Goal: Communication & Community: Connect with others

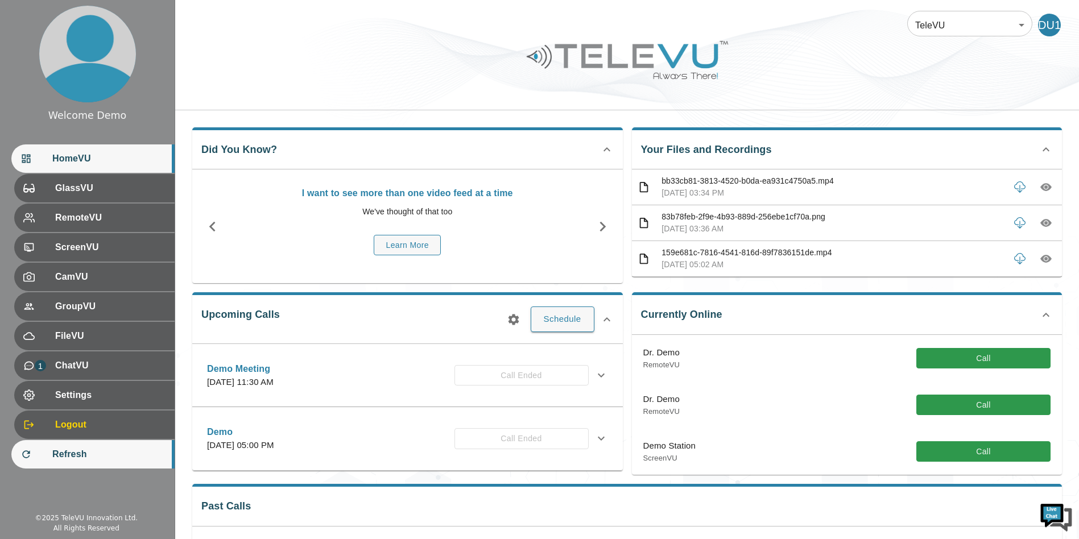
click at [84, 452] on span "Refresh" at bounding box center [108, 455] width 113 height 14
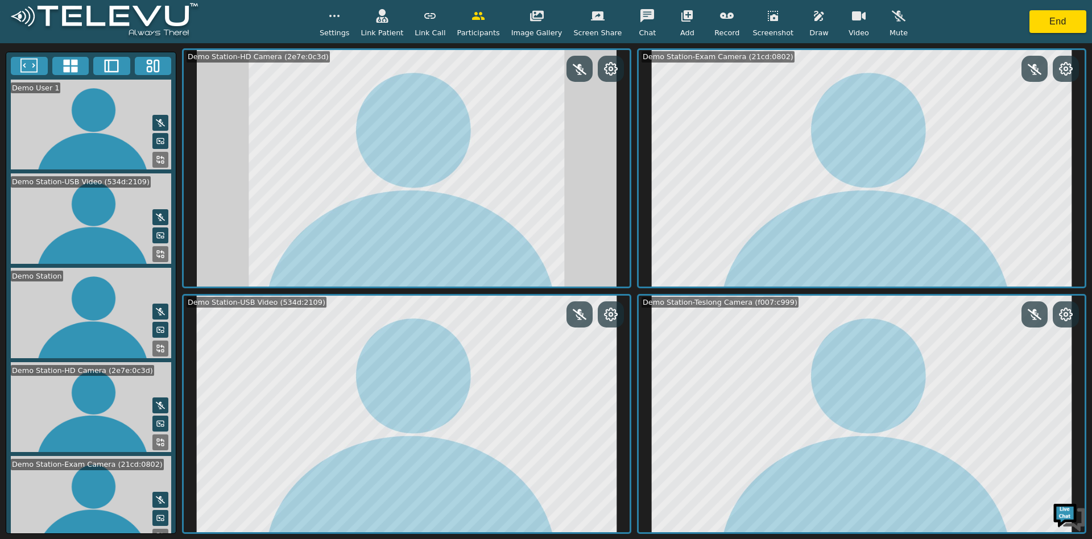
click at [92, 123] on video at bounding box center [90, 125] width 169 height 90
drag, startPoint x: 1065, startPoint y: 29, endPoint x: 1052, endPoint y: 18, distance: 17.4
click at [1052, 18] on button "End" at bounding box center [1057, 21] width 57 height 23
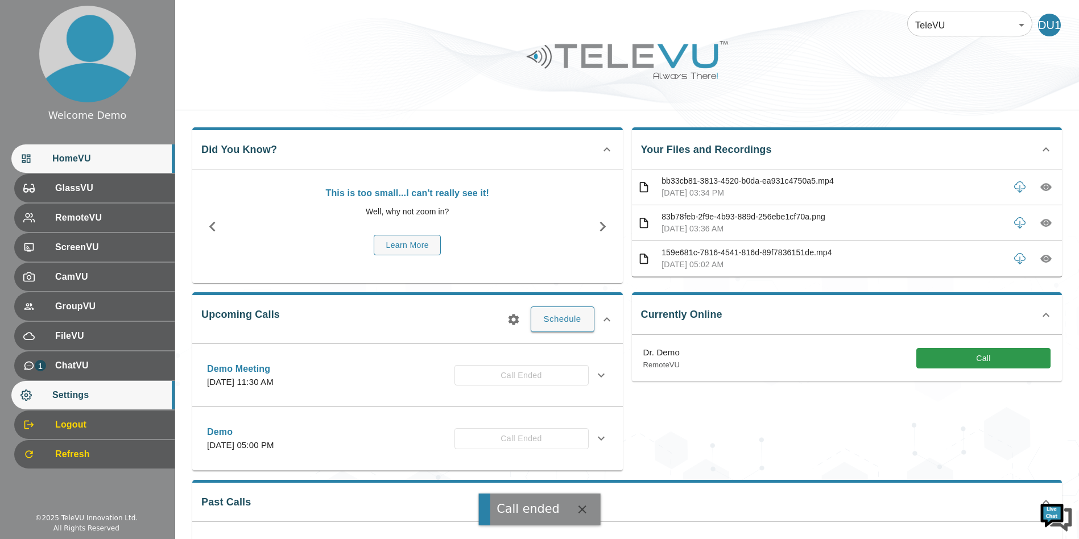
click at [68, 391] on span "Settings" at bounding box center [108, 395] width 113 height 14
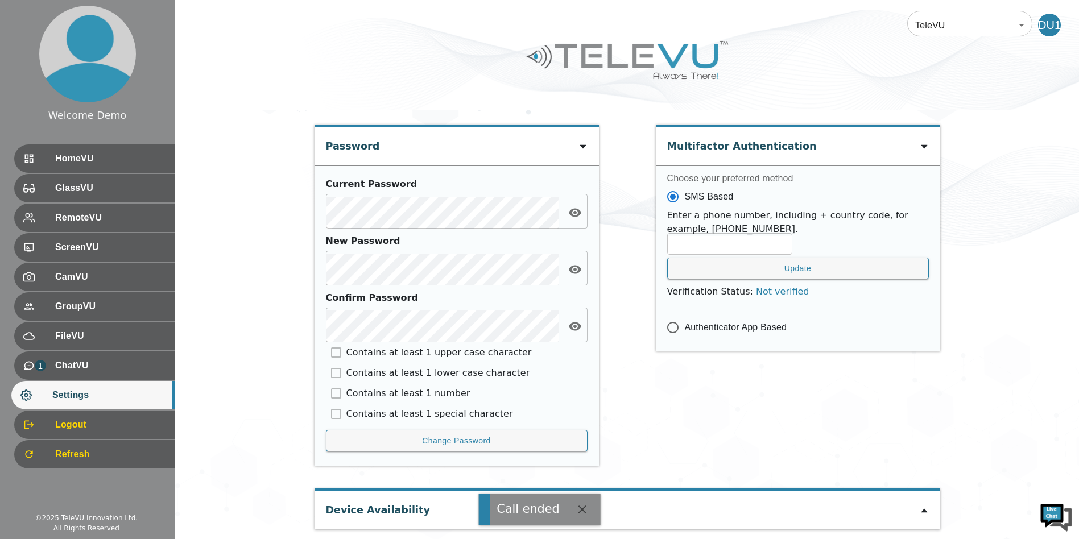
scroll to position [555, 0]
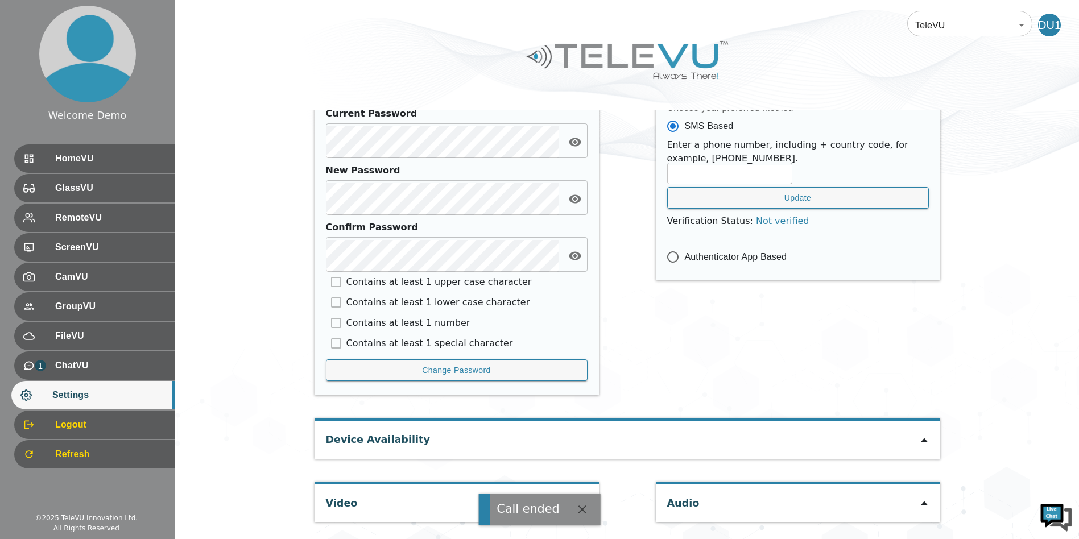
click at [576, 506] on icon "button" at bounding box center [583, 510] width 14 height 14
click at [585, 498] on div at bounding box center [582, 504] width 9 height 14
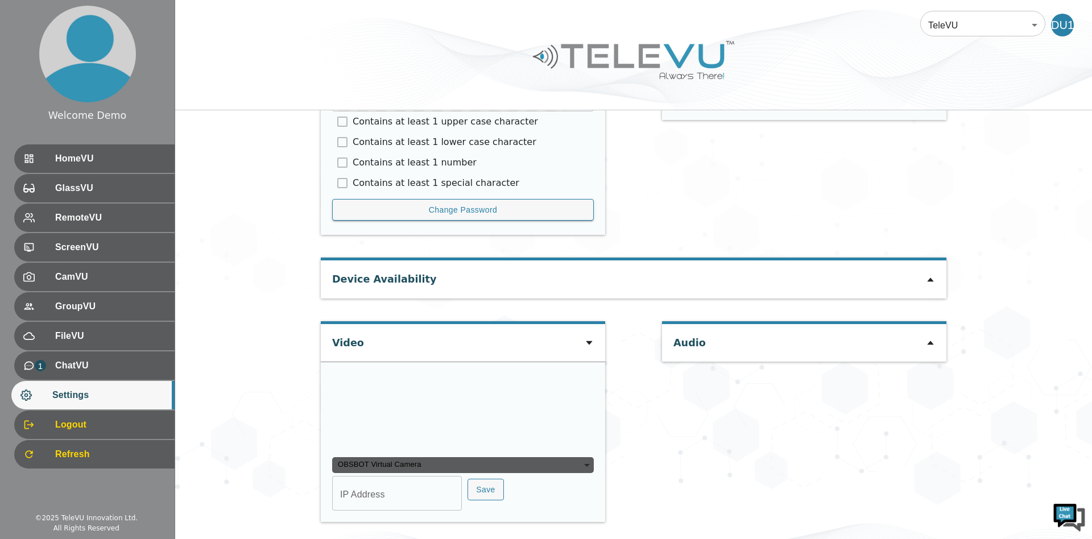
click at [513, 471] on div "OBSBOT Virtual Camera" at bounding box center [463, 465] width 262 height 16
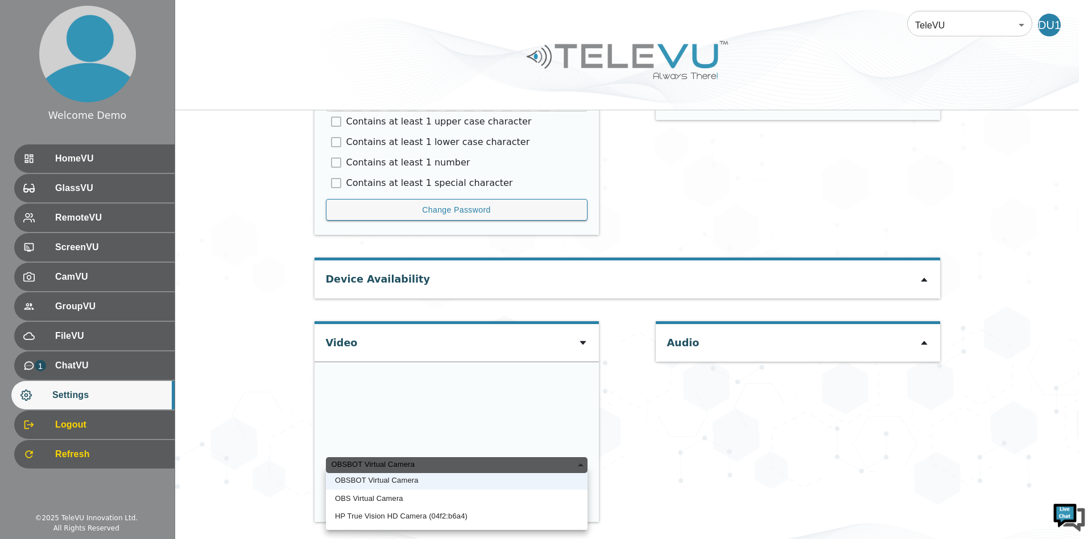
click at [414, 512] on li "HP True Vision HD Camera (04f2:b6a4)" at bounding box center [457, 516] width 262 height 18
type input "729462e6c4117f658cf7f89e7e44867cfdd3b0e73f78e2fca9fd90b3c222fb50"
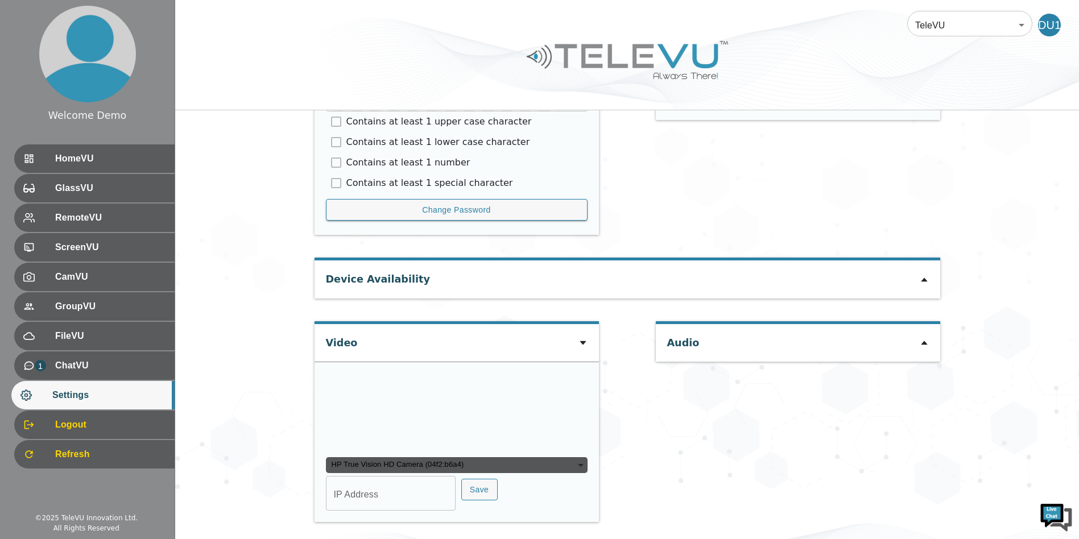
scroll to position [826, 0]
click at [479, 487] on button "Save" at bounding box center [479, 490] width 36 height 22
click at [925, 278] on icon at bounding box center [924, 280] width 6 height 4
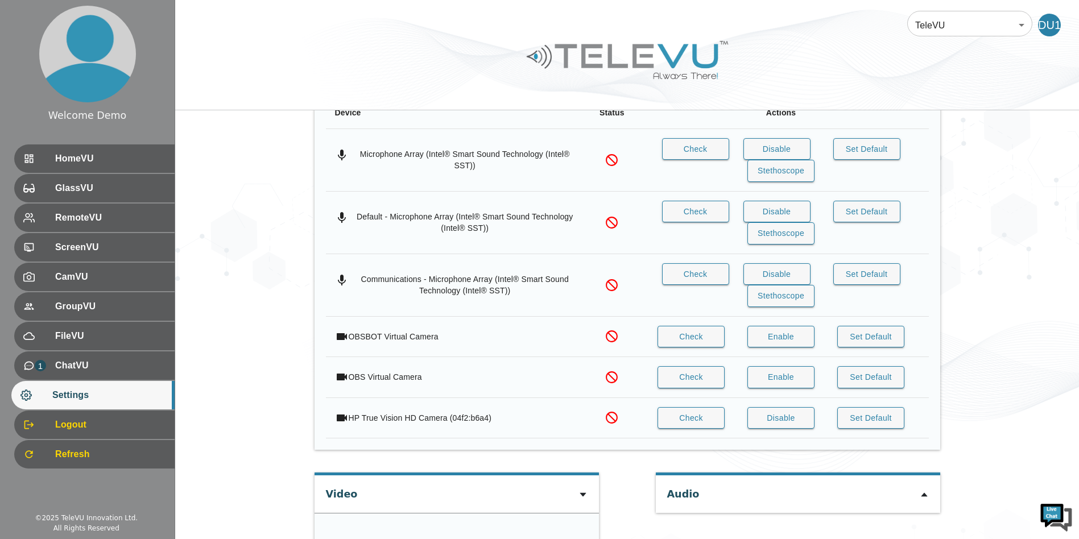
scroll to position [921, 0]
click at [869, 414] on button "Set Default" at bounding box center [870, 420] width 67 height 22
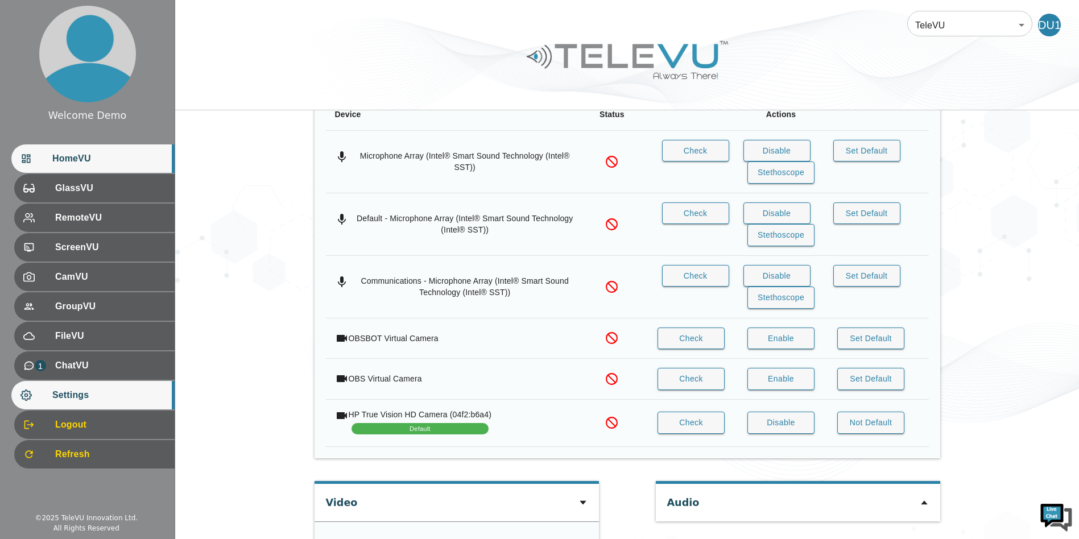
click at [90, 167] on div "HomeVU" at bounding box center [92, 158] width 163 height 28
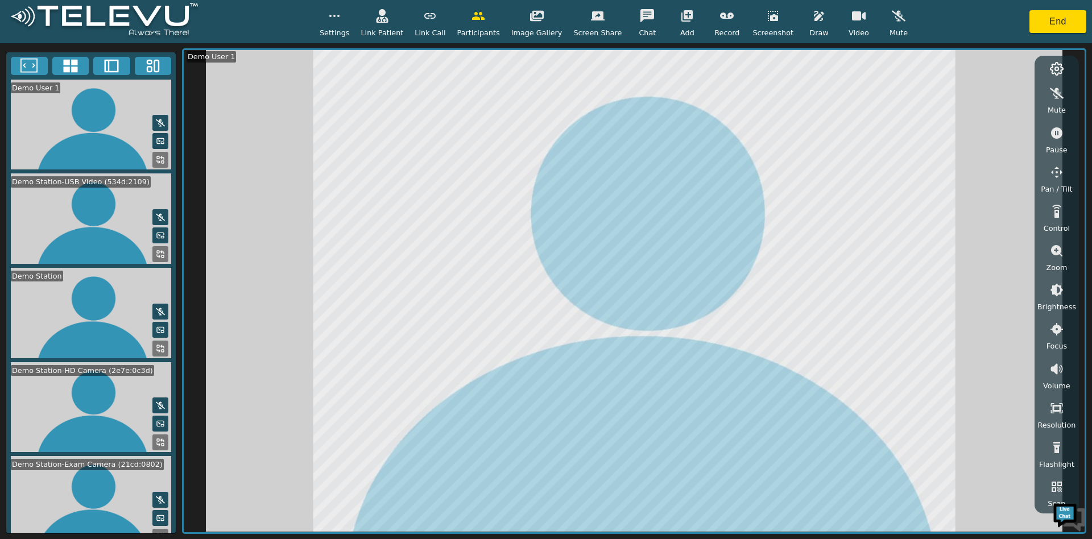
click at [892, 21] on icon "button" at bounding box center [899, 16] width 14 height 14
click at [884, 25] on button "button" at bounding box center [898, 16] width 28 height 23
click at [162, 163] on rect at bounding box center [163, 162] width 2 height 2
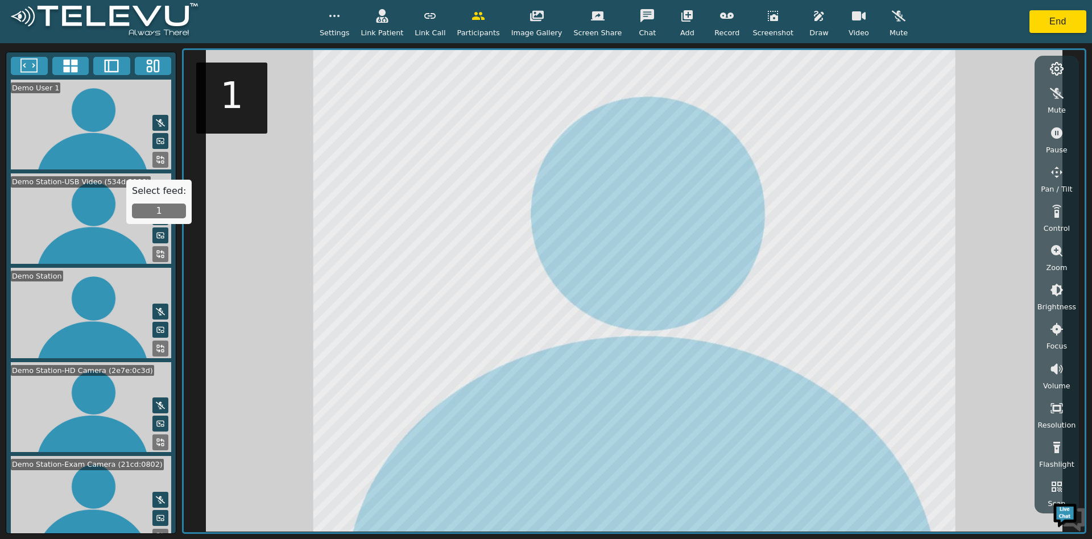
click at [155, 213] on button "1" at bounding box center [159, 211] width 54 height 15
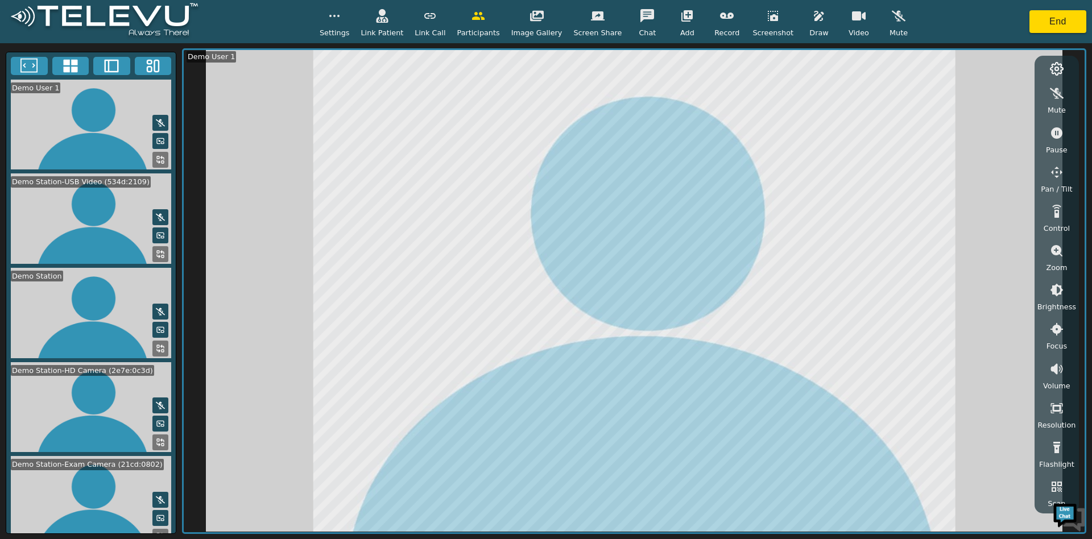
click at [892, 22] on icon "button" at bounding box center [899, 16] width 14 height 14
click at [156, 164] on icon at bounding box center [160, 159] width 9 height 9
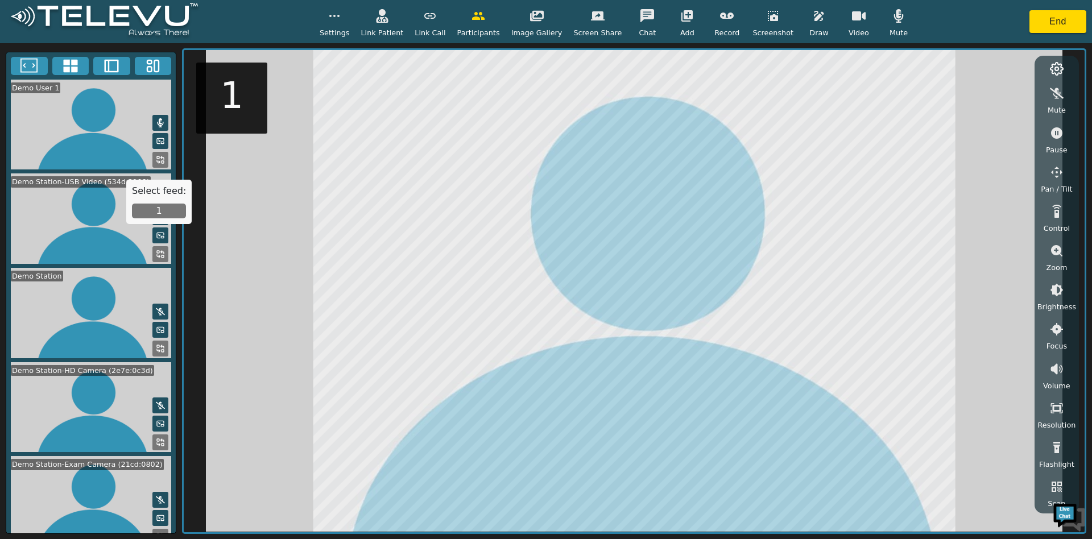
click at [157, 205] on button "1" at bounding box center [159, 211] width 54 height 15
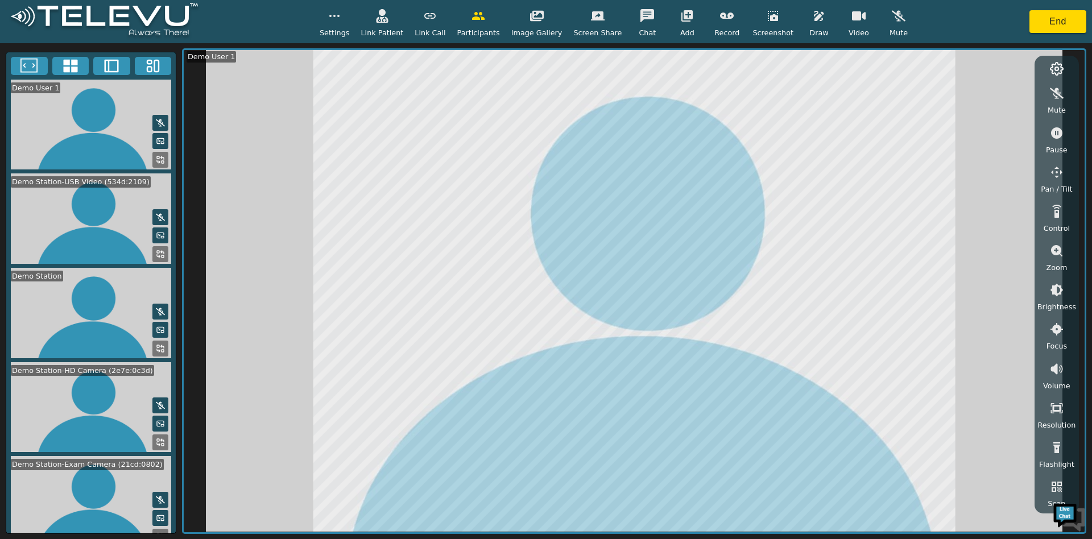
click at [892, 15] on icon "button" at bounding box center [899, 16] width 14 height 11
click at [892, 23] on icon "button" at bounding box center [899, 16] width 14 height 14
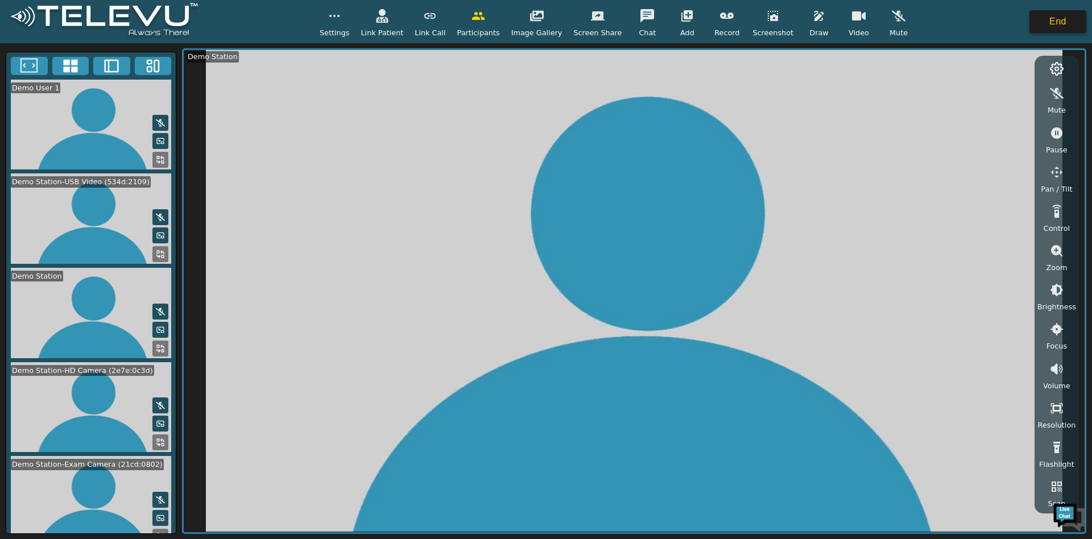
click at [1047, 31] on button "End" at bounding box center [1057, 21] width 57 height 23
